Goal: Information Seeking & Learning: Learn about a topic

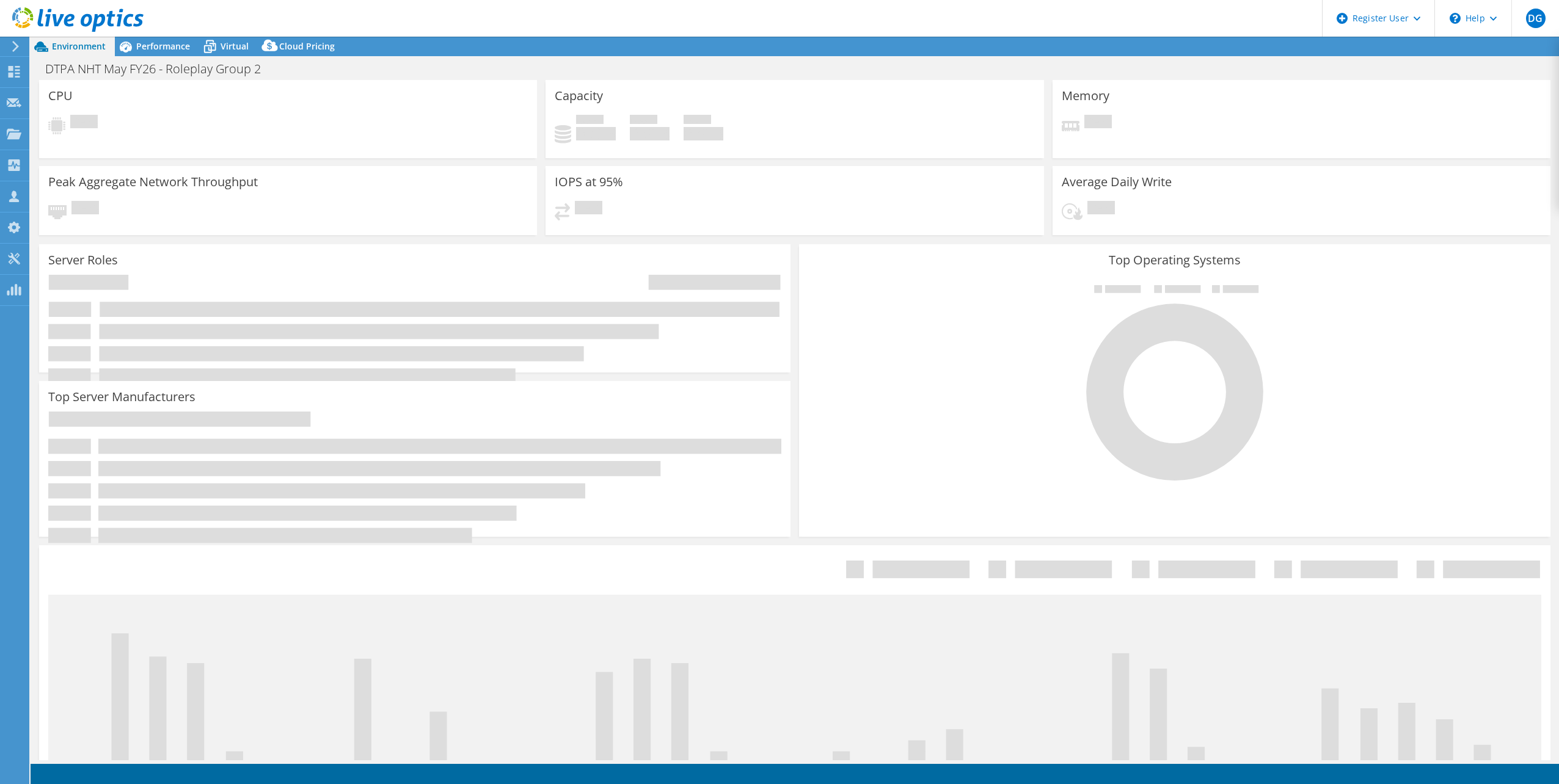
select select "EULondon"
click at [783, 244] on div "Server Roles Physical Servers represent bare metal servers that were targets of…" at bounding box center [414, 308] width 752 height 128
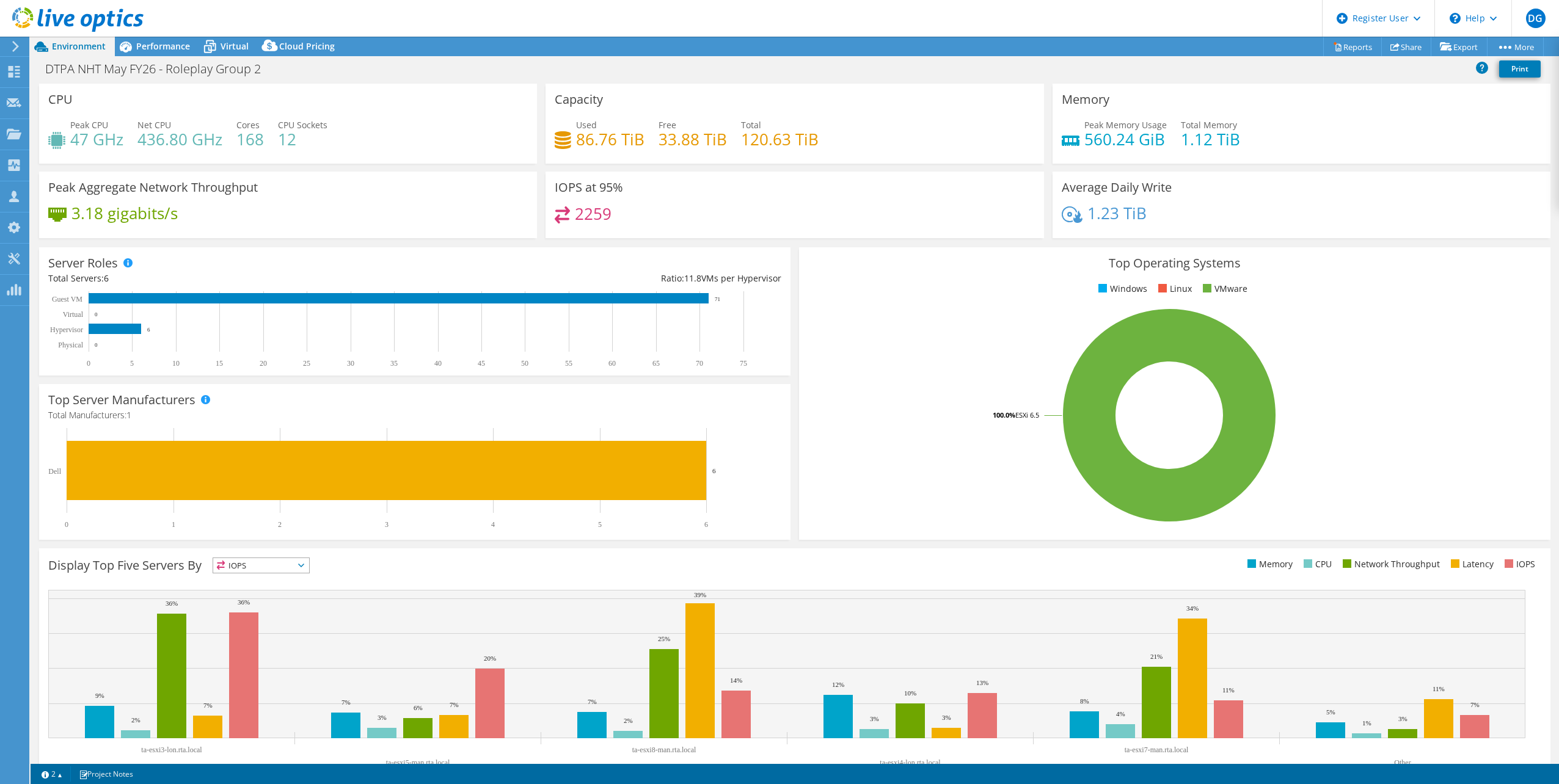
click at [786, 243] on div "Server Roles Physical Servers represent bare metal servers that were targets of…" at bounding box center [414, 311] width 760 height 137
click at [791, 242] on div "IOPS at 95% 2259" at bounding box center [794, 209] width 506 height 75
click at [786, 244] on div "Server Roles Physical Servers represent bare metal servers that were targets of…" at bounding box center [414, 311] width 760 height 137
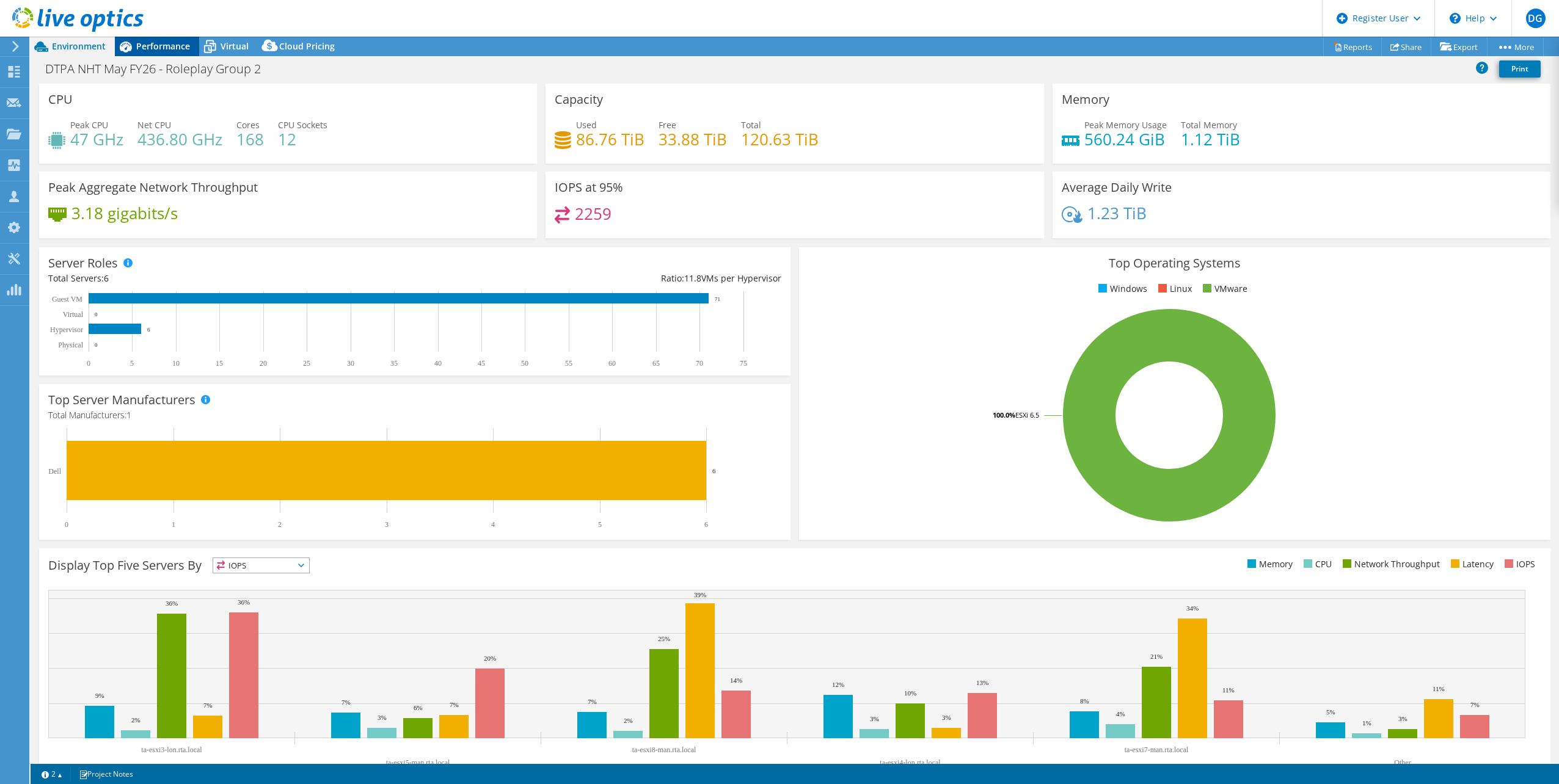
click at [166, 44] on span "Performance" at bounding box center [163, 46] width 54 height 11
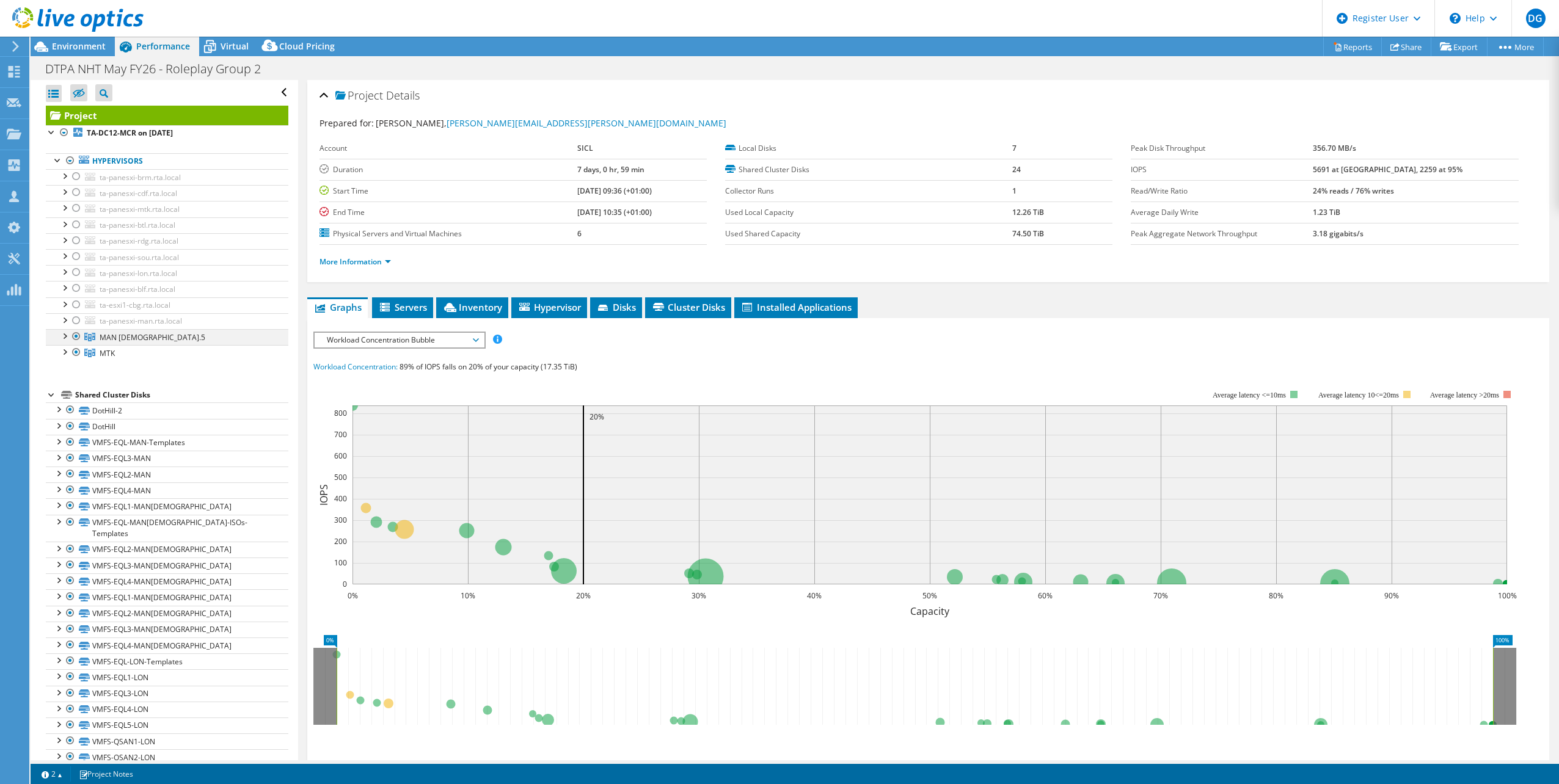
click at [63, 338] on div at bounding box center [64, 335] width 12 height 12
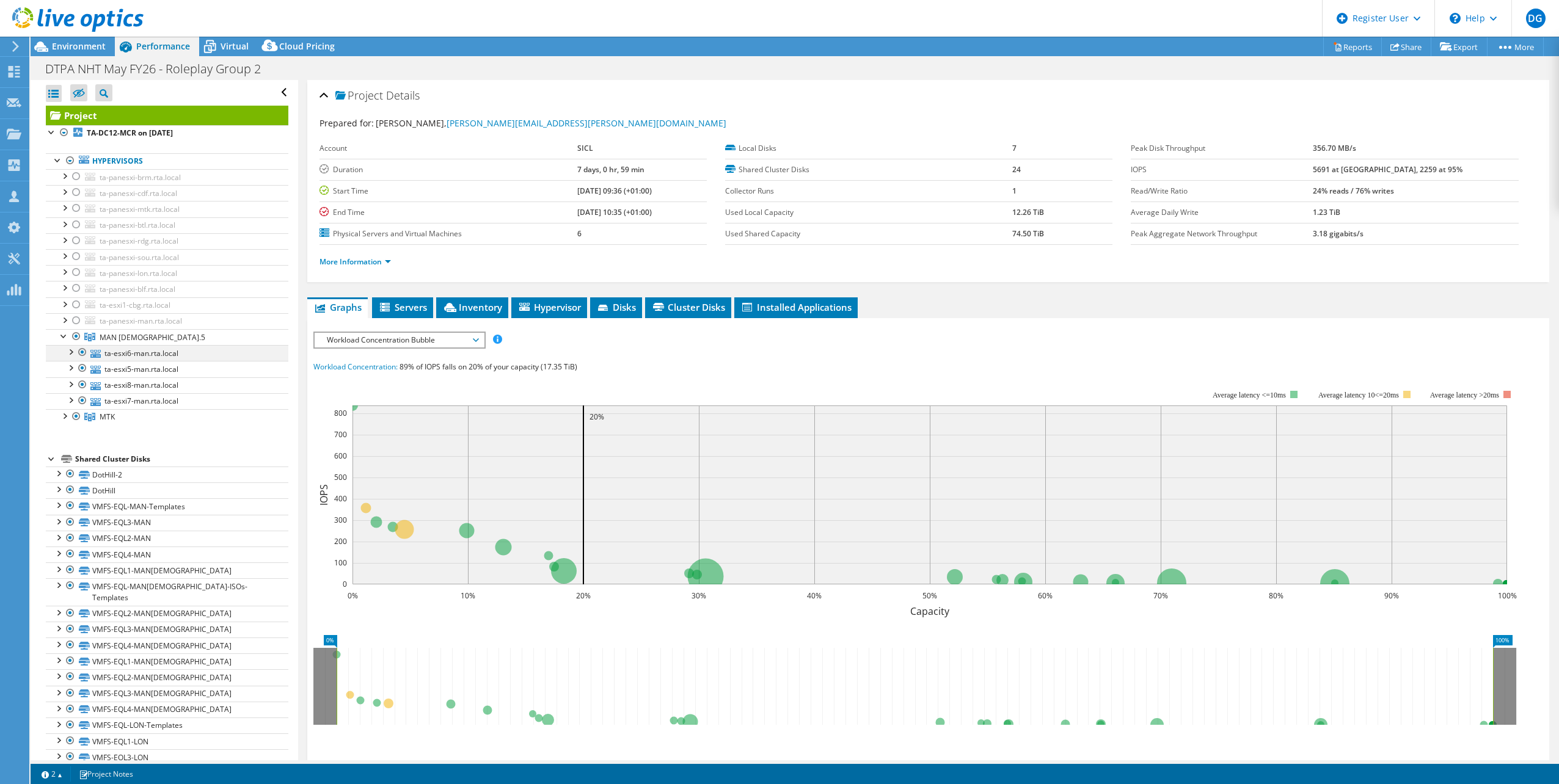
click at [83, 354] on div at bounding box center [82, 353] width 12 height 15
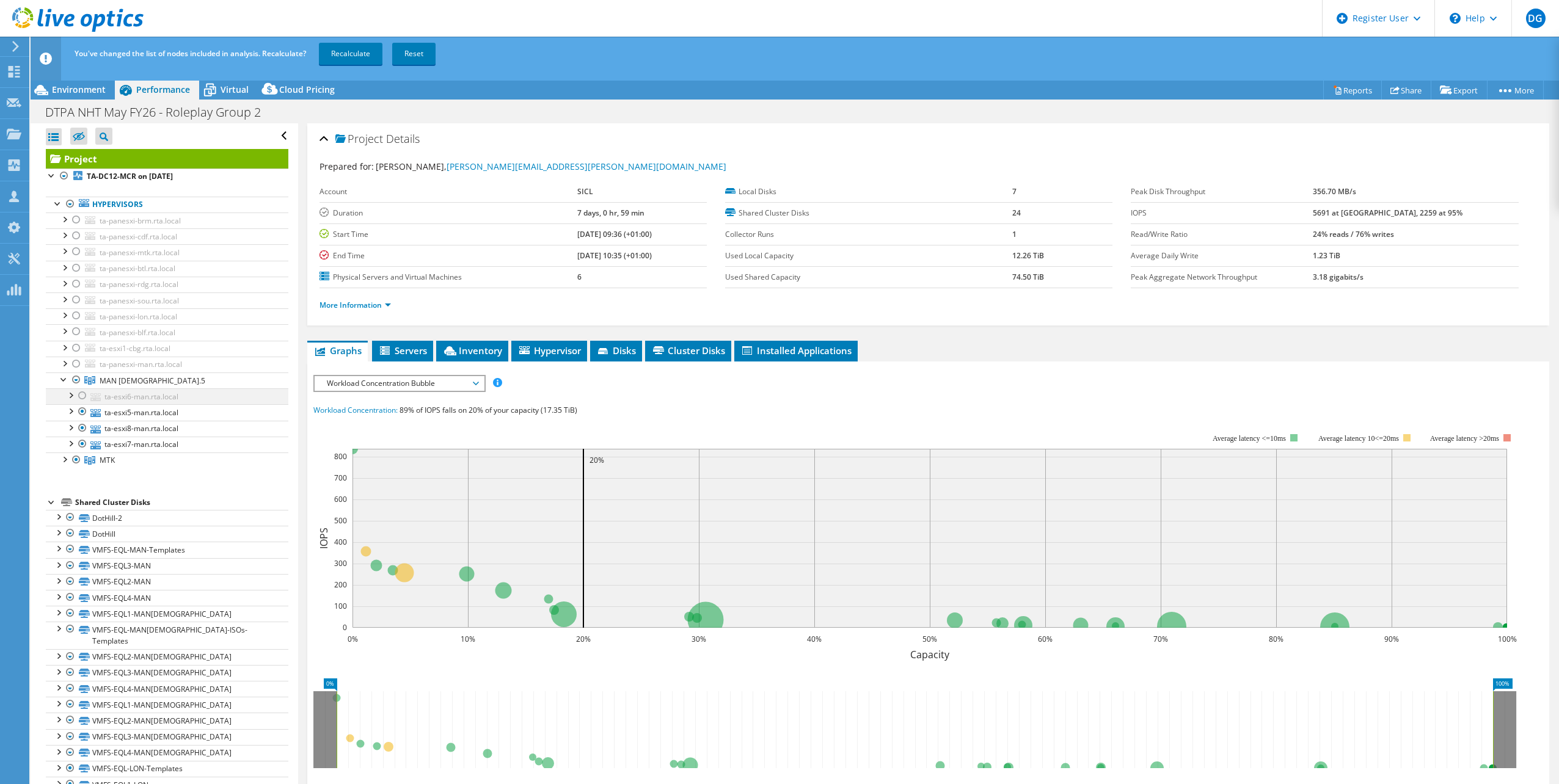
click at [78, 397] on div at bounding box center [82, 396] width 12 height 15
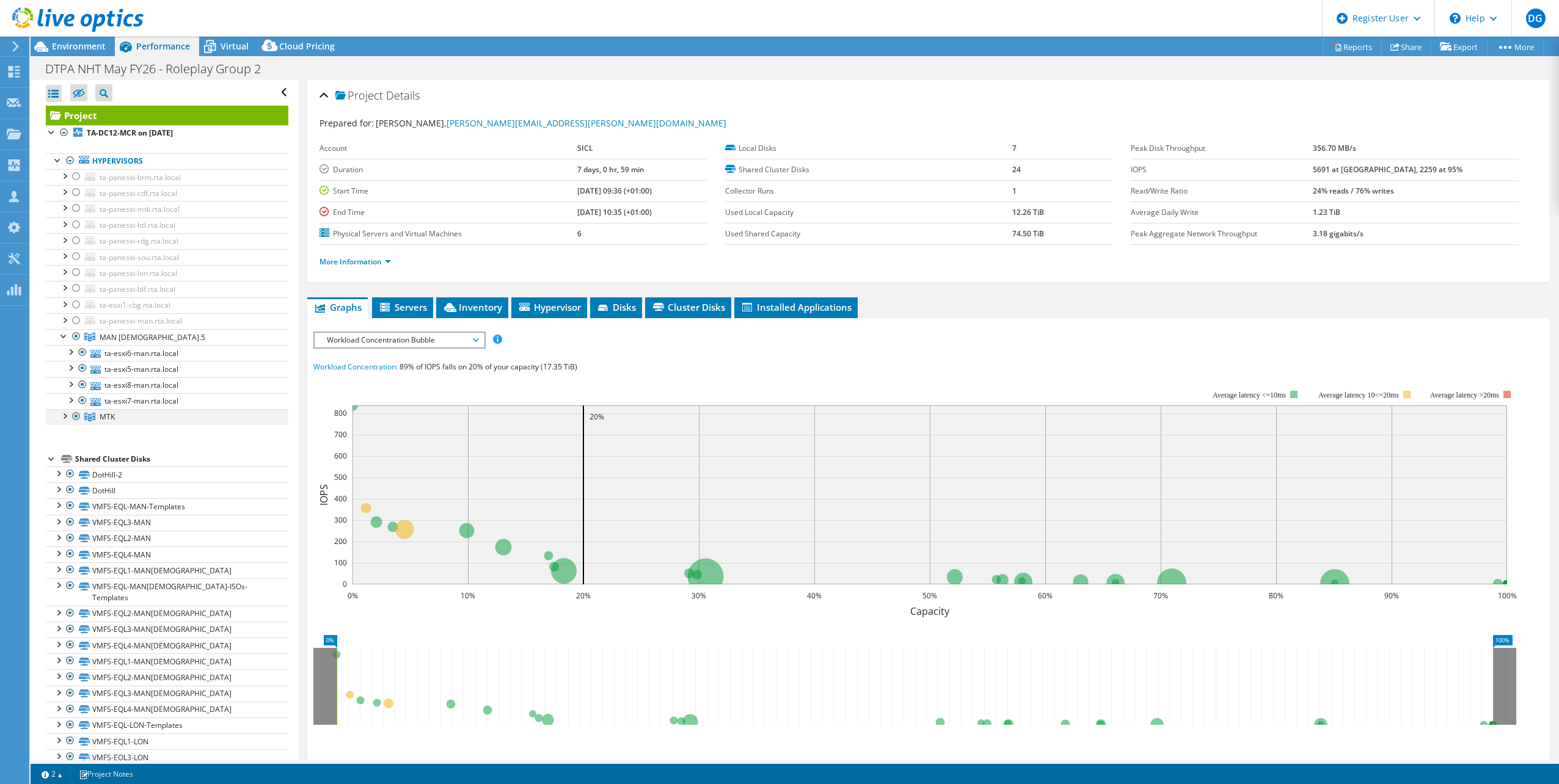
click at [62, 416] on div at bounding box center [64, 415] width 12 height 12
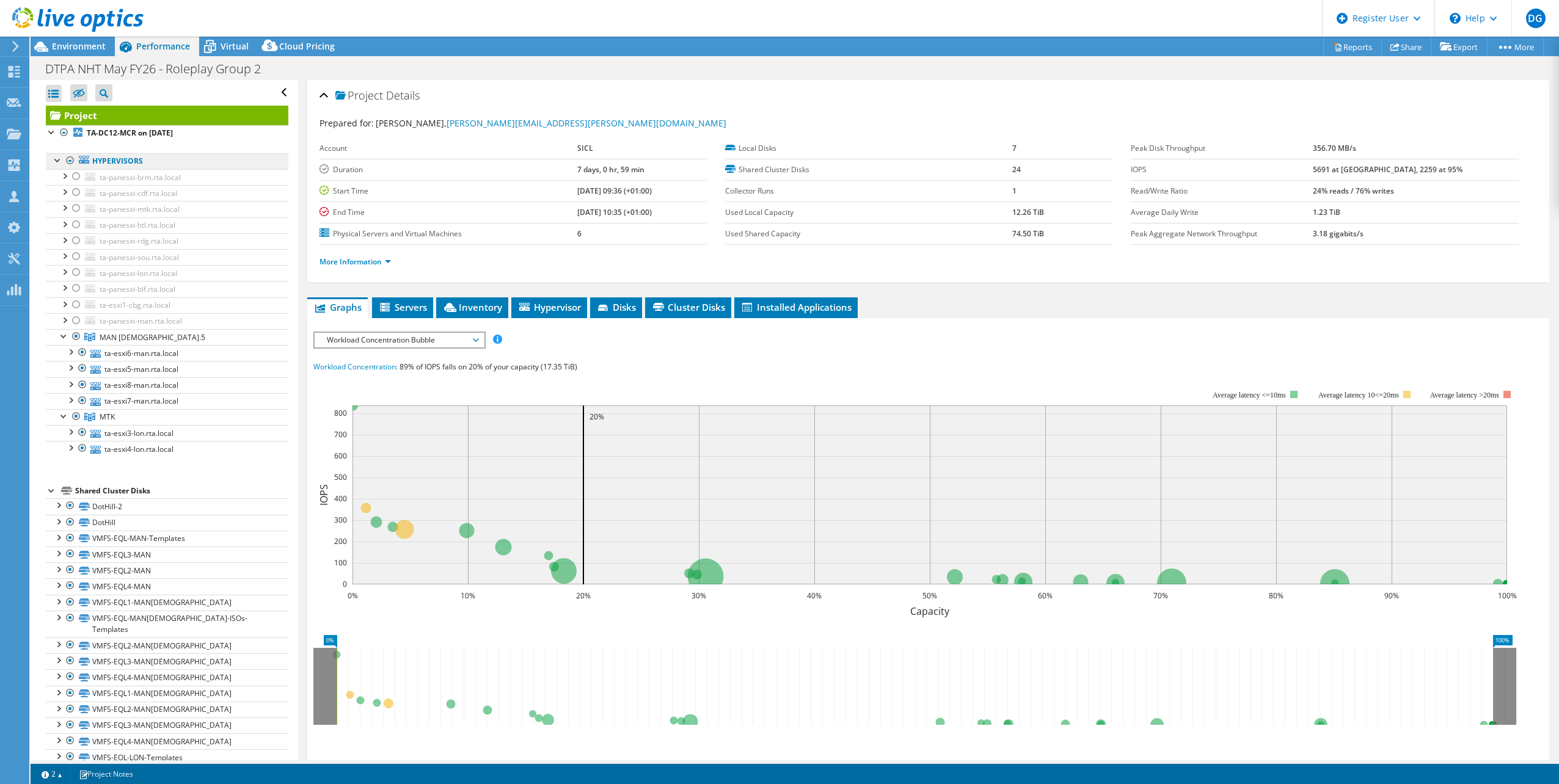
click at [51, 160] on link "Hypervisors" at bounding box center [166, 161] width 243 height 16
click at [54, 161] on div at bounding box center [58, 159] width 12 height 12
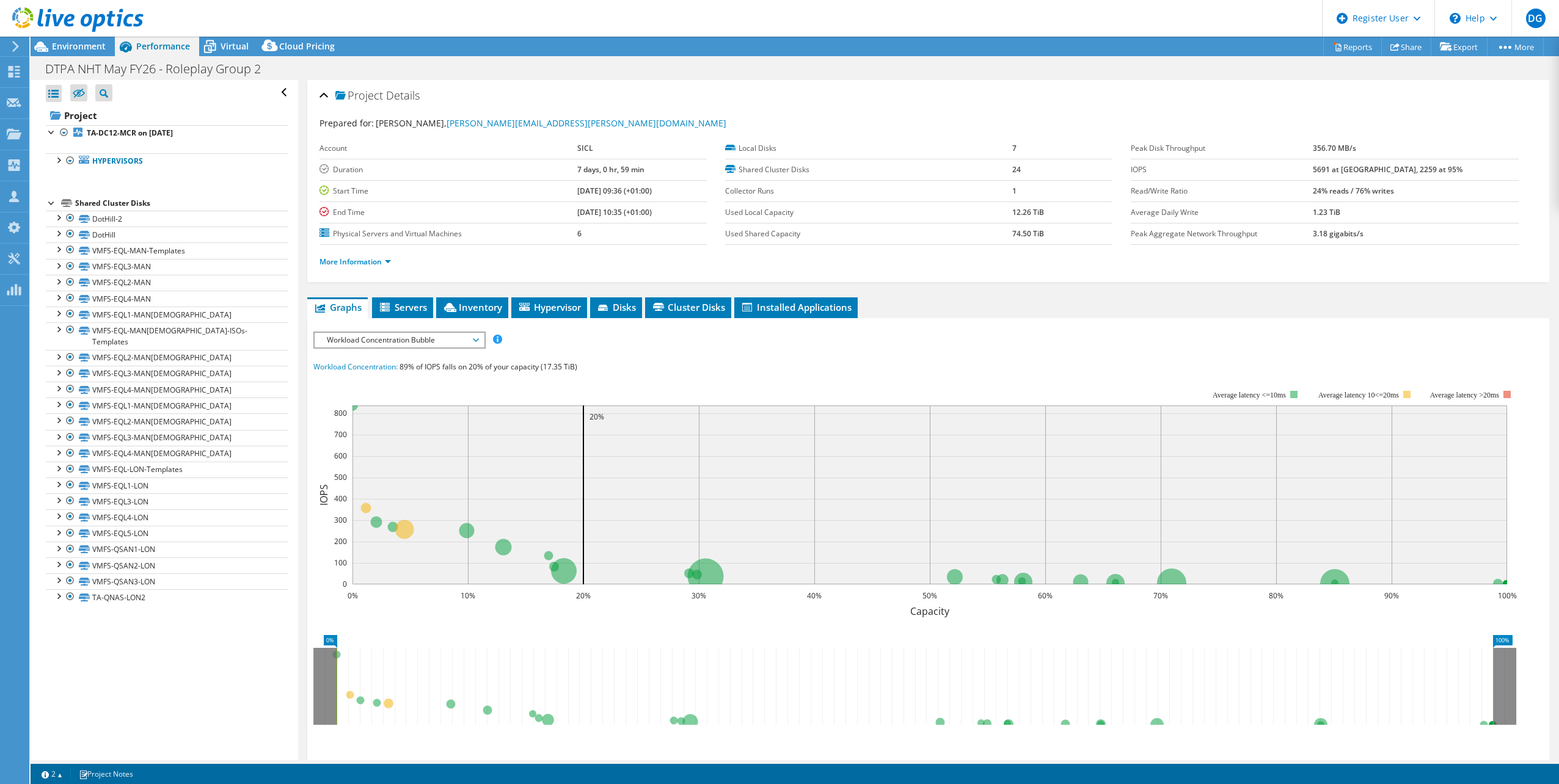
click at [83, 40] on div at bounding box center [71, 20] width 144 height 41
click at [84, 44] on span "Environment" at bounding box center [79, 46] width 54 height 11
